Goal: Find contact information: Find contact information

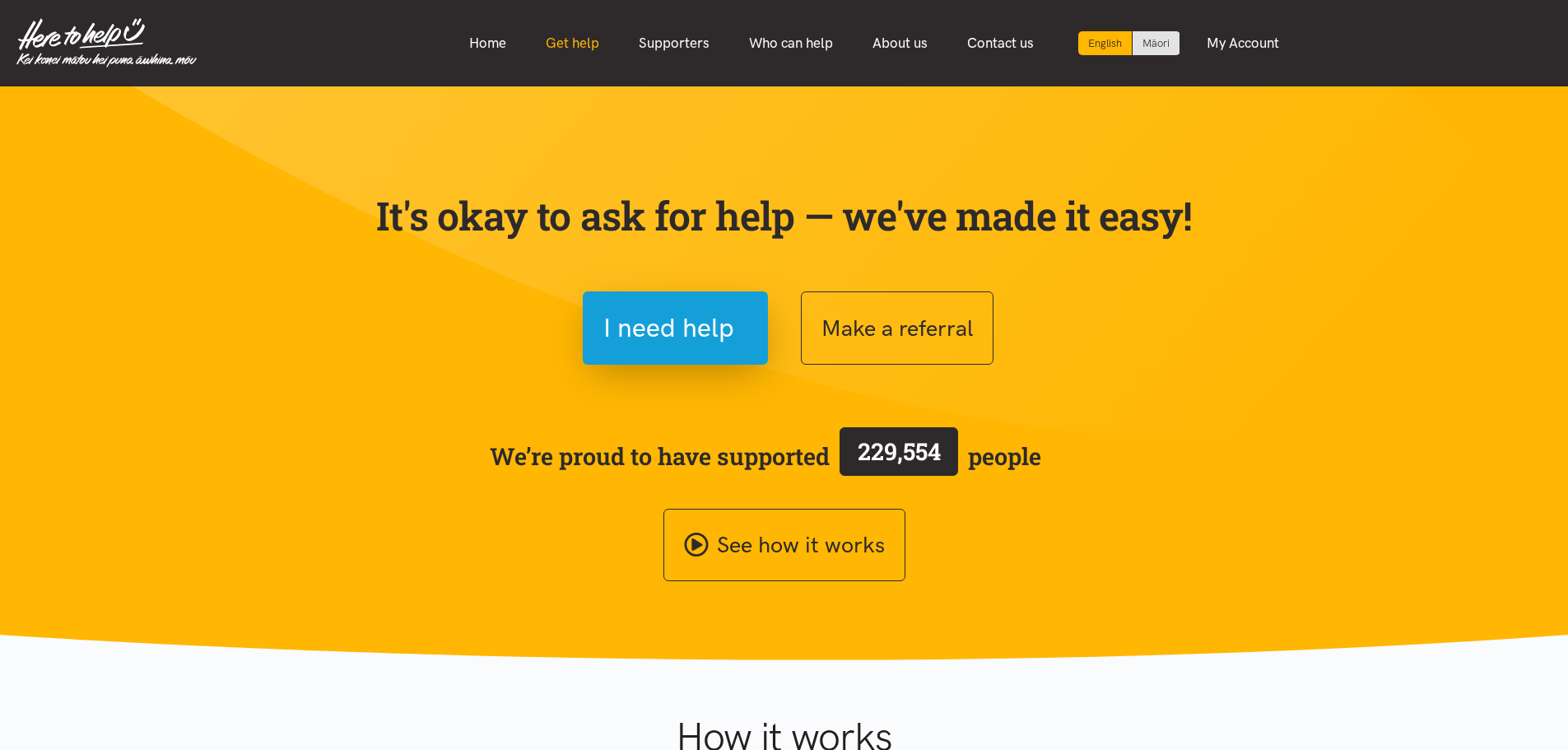
click at [590, 43] on link "Get help" at bounding box center [572, 43] width 93 height 36
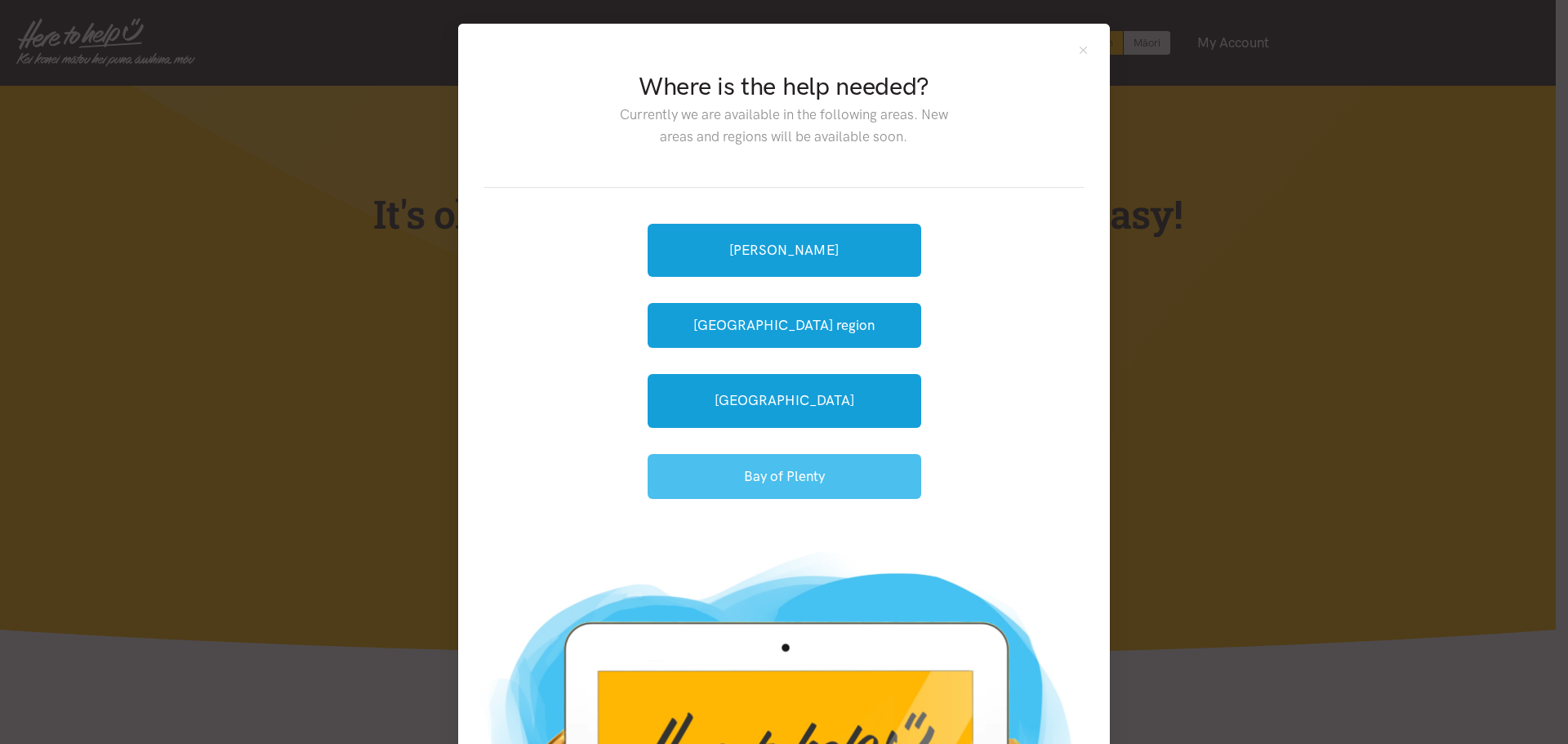
click at [809, 478] on button "Bay of Plenty" at bounding box center [784, 477] width 273 height 45
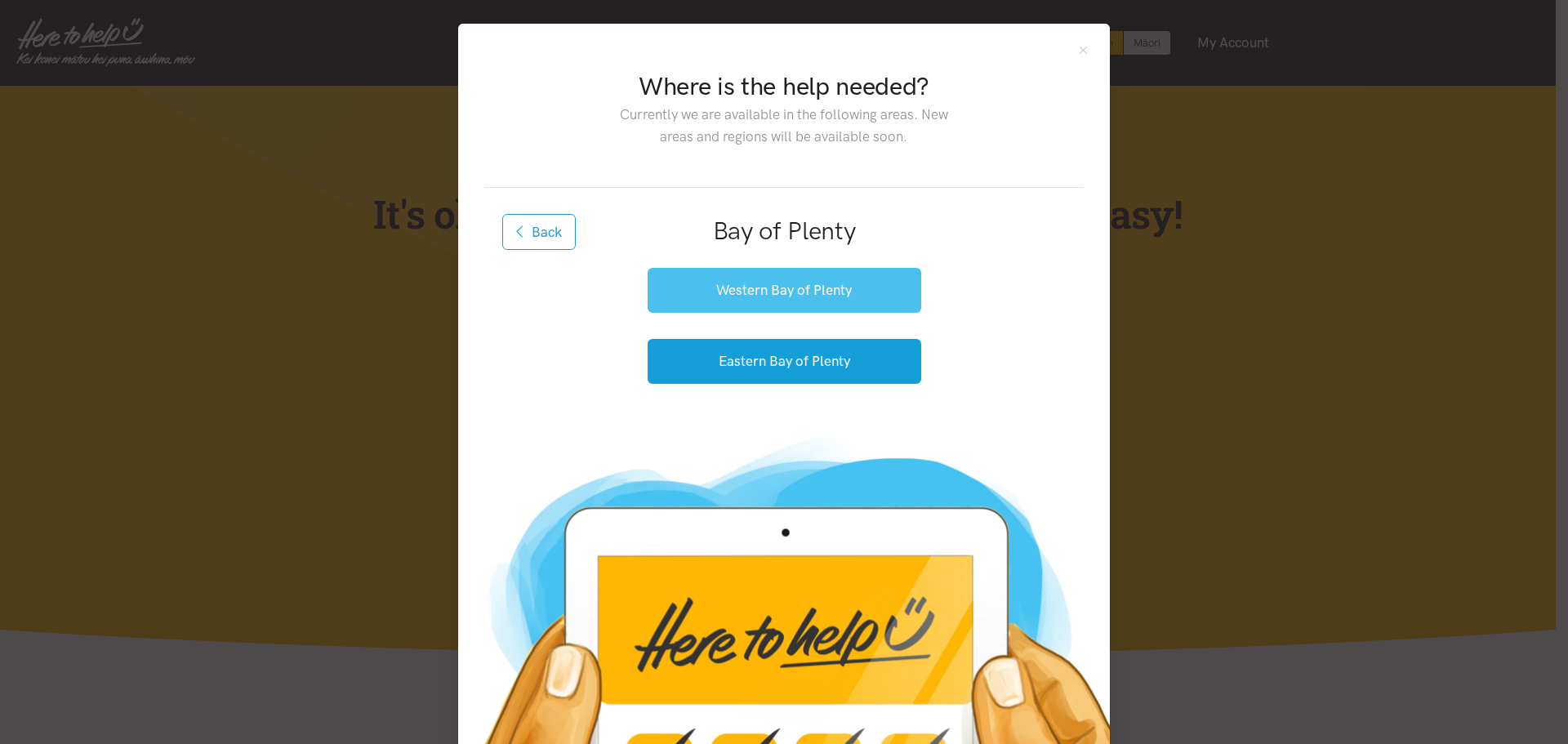
click at [726, 292] on button "Western Bay of Plenty" at bounding box center [784, 291] width 273 height 45
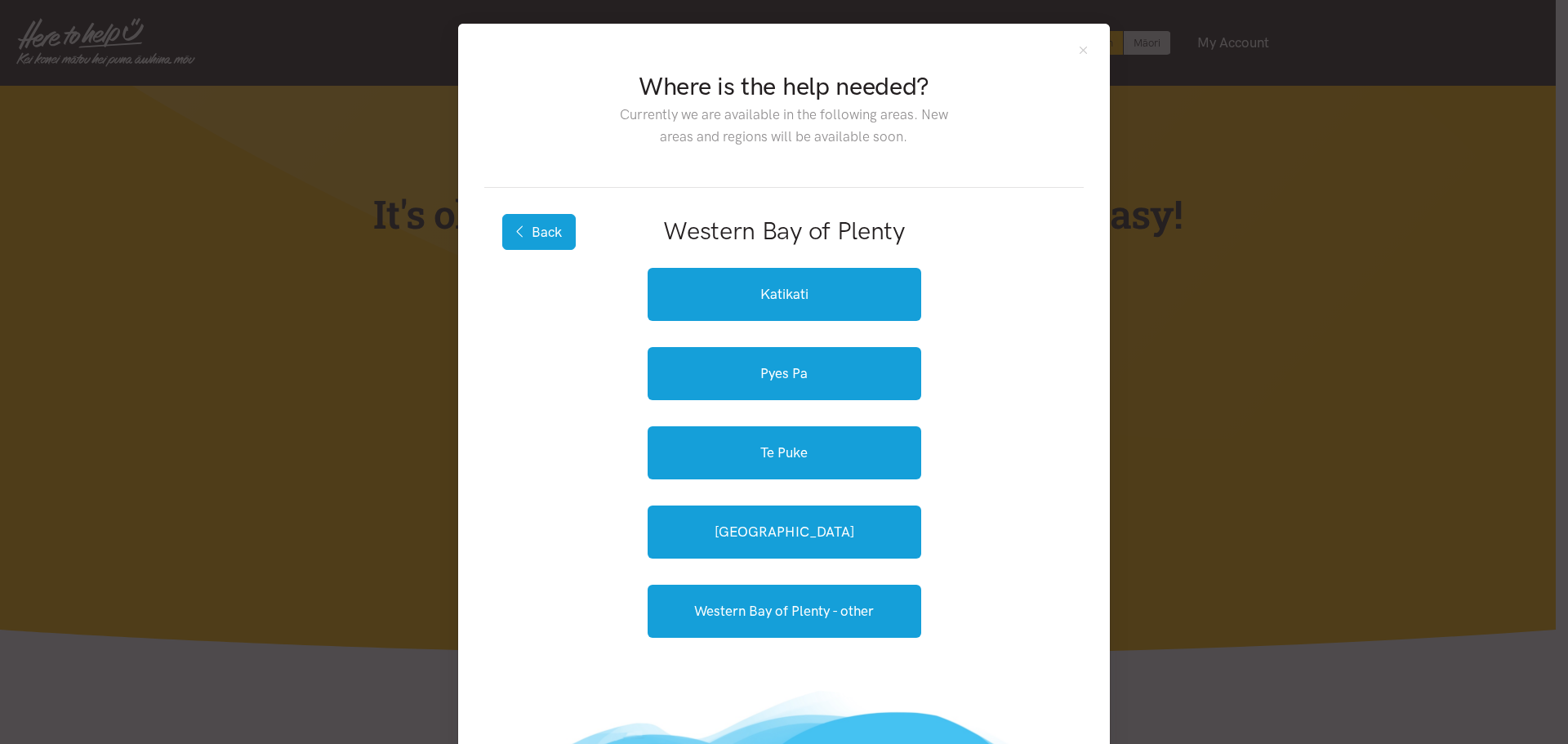
click at [531, 224] on button "Back" at bounding box center [539, 232] width 74 height 36
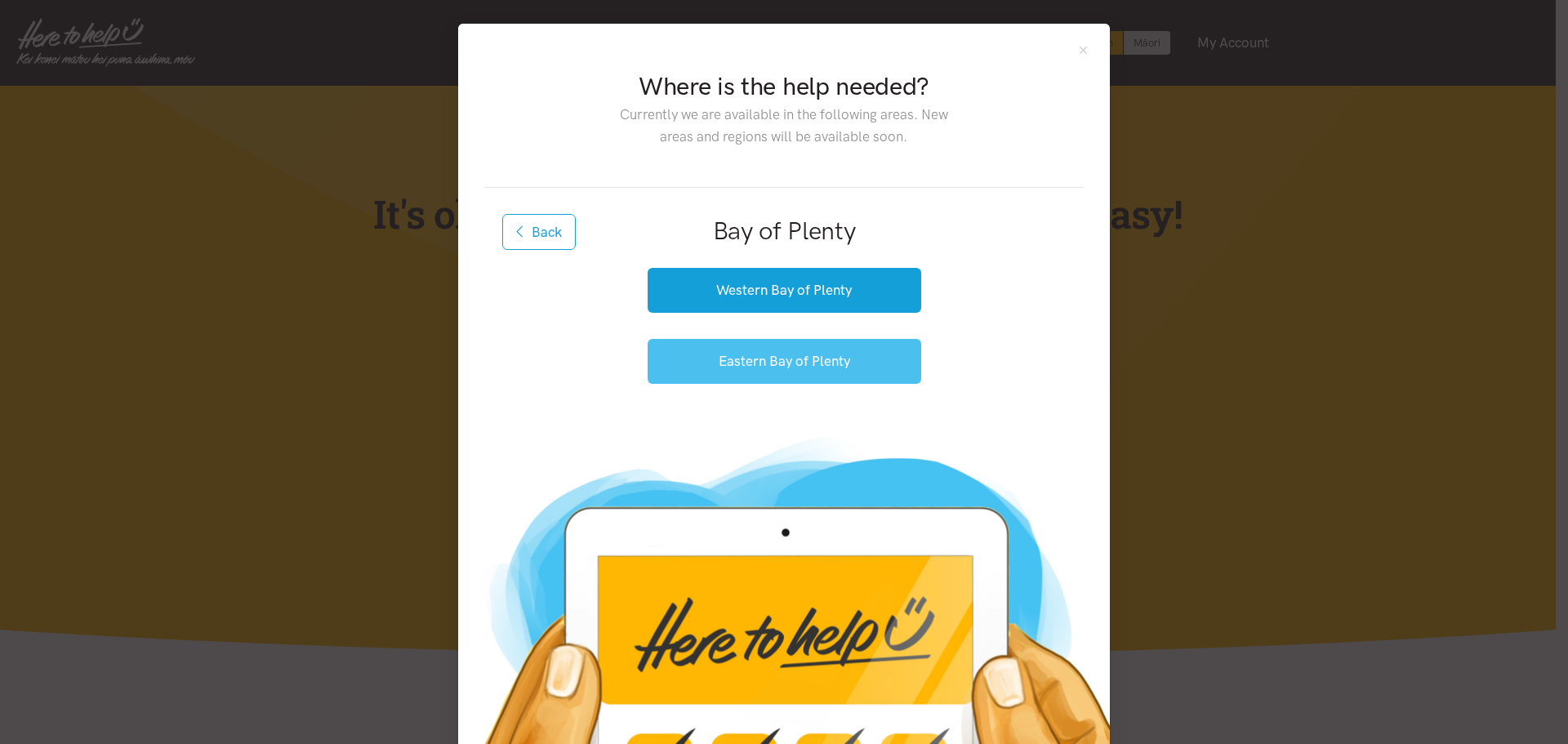
click at [795, 366] on button "Eastern Bay of Plenty" at bounding box center [784, 362] width 273 height 45
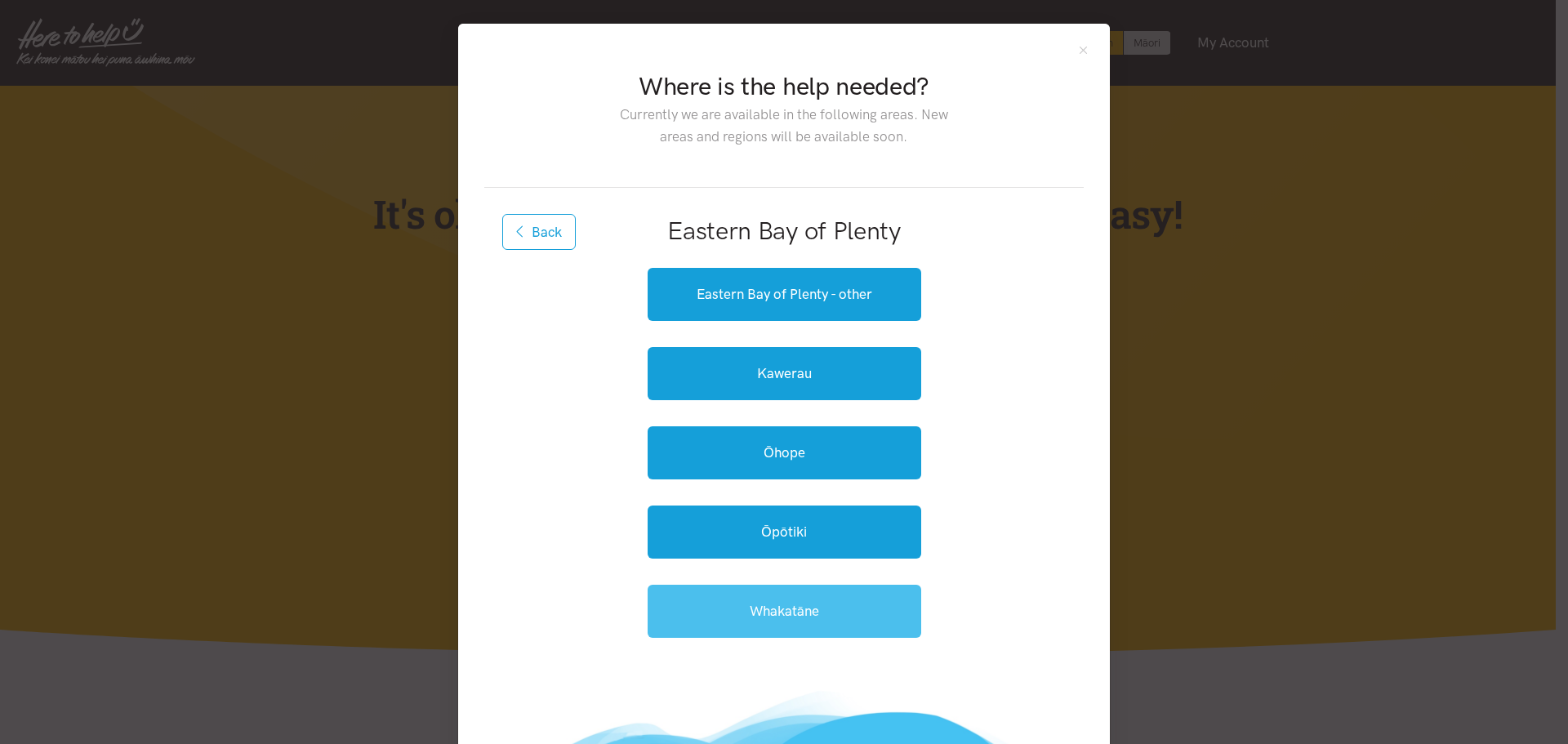
drag, startPoint x: 806, startPoint y: 608, endPoint x: 868, endPoint y: 613, distance: 62.2
click at [806, 608] on link "Whakatāne" at bounding box center [784, 611] width 273 height 53
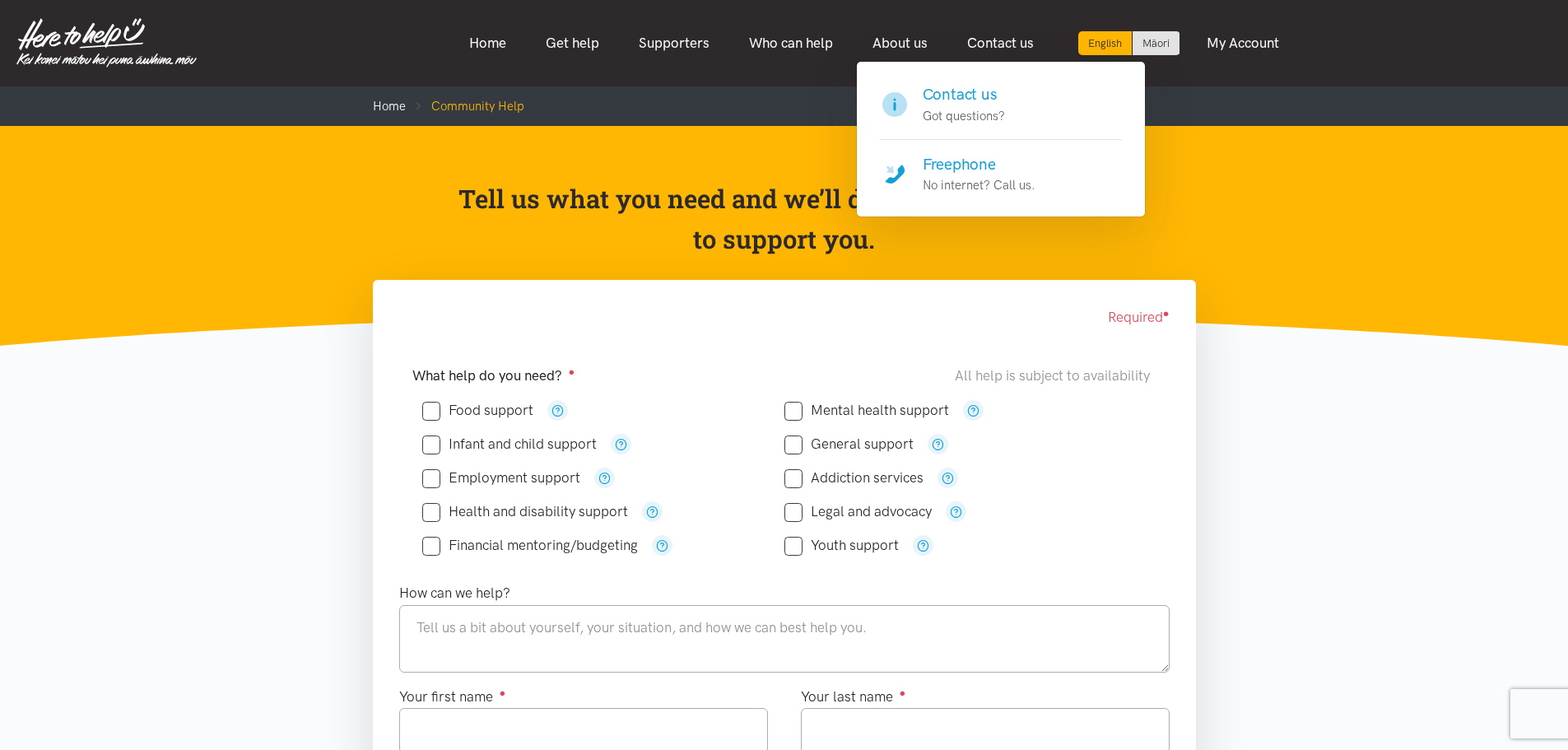
click at [984, 176] on p "No internet? Call us." at bounding box center [978, 185] width 112 height 20
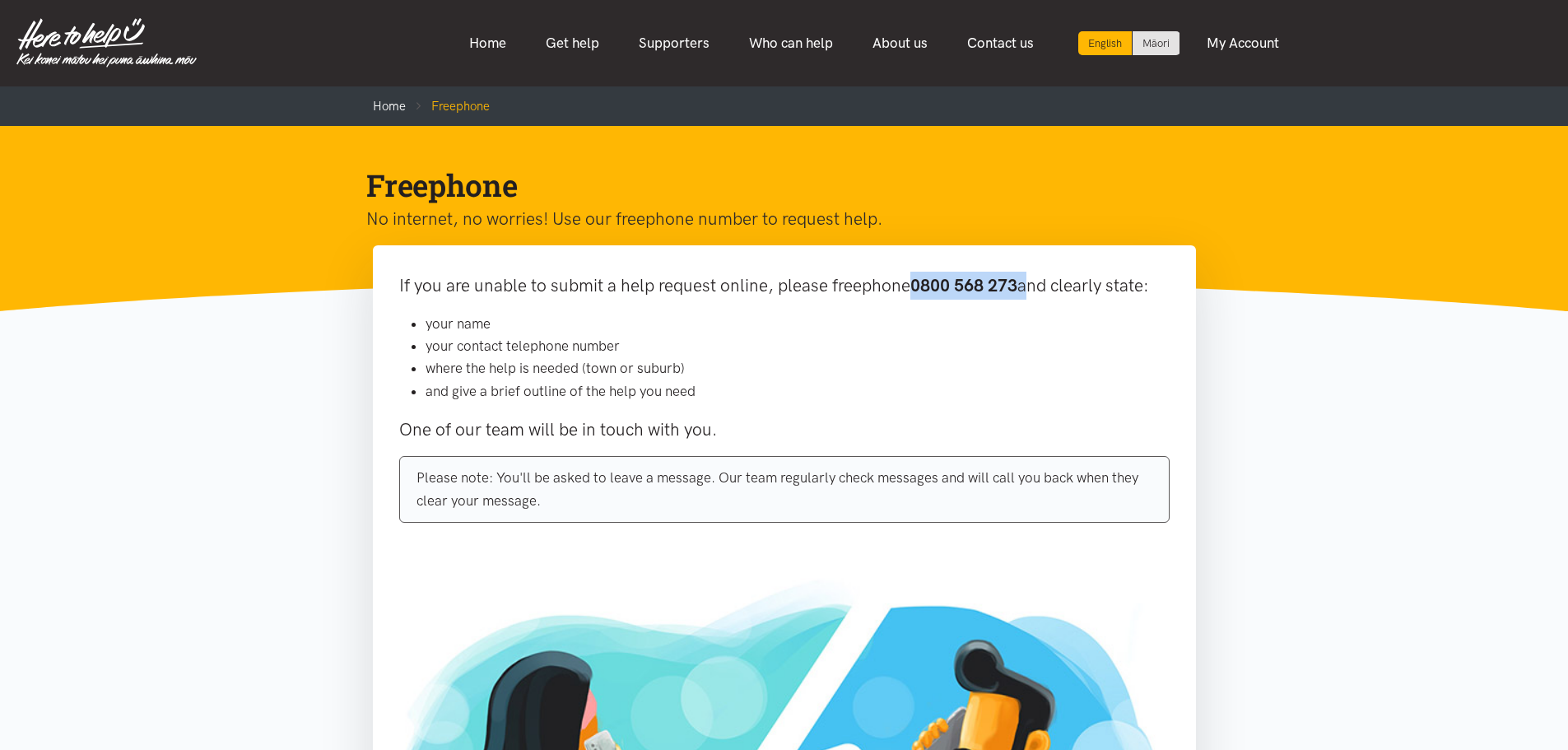
drag, startPoint x: 994, startPoint y: 287, endPoint x: 917, endPoint y: 294, distance: 77.3
click at [917, 294] on p "If you are unable to submit a help request online, please freephone 0800 568 27…" at bounding box center [785, 286] width 771 height 28
